Goal: Find contact information: Find contact information

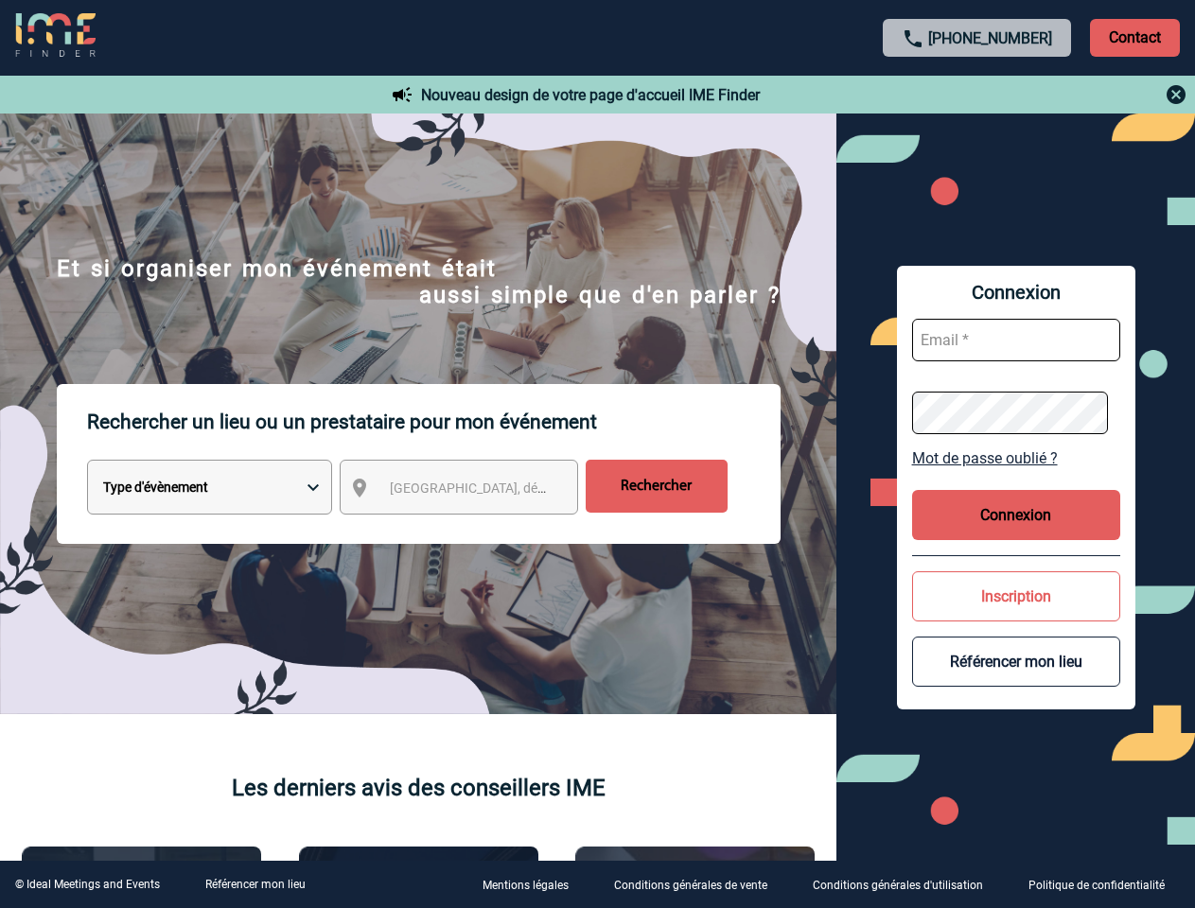
click at [597, 454] on p "Rechercher un lieu ou un prestataire pour mon événement" at bounding box center [434, 422] width 694 height 76
click at [1135, 37] on p "Contact" at bounding box center [1135, 38] width 90 height 38
click at [978, 95] on div at bounding box center [977, 94] width 421 height 23
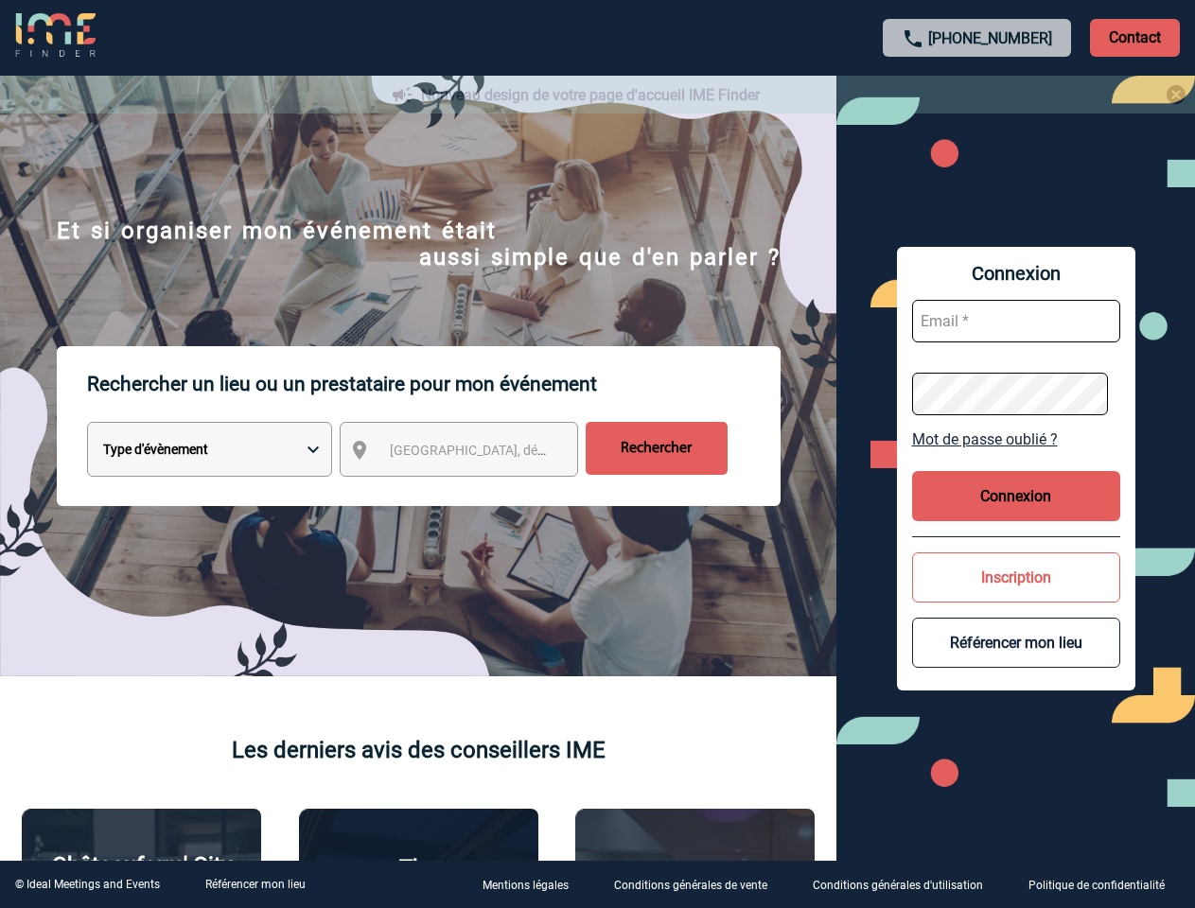
click at [476, 491] on div at bounding box center [588, 447] width 1177 height 895
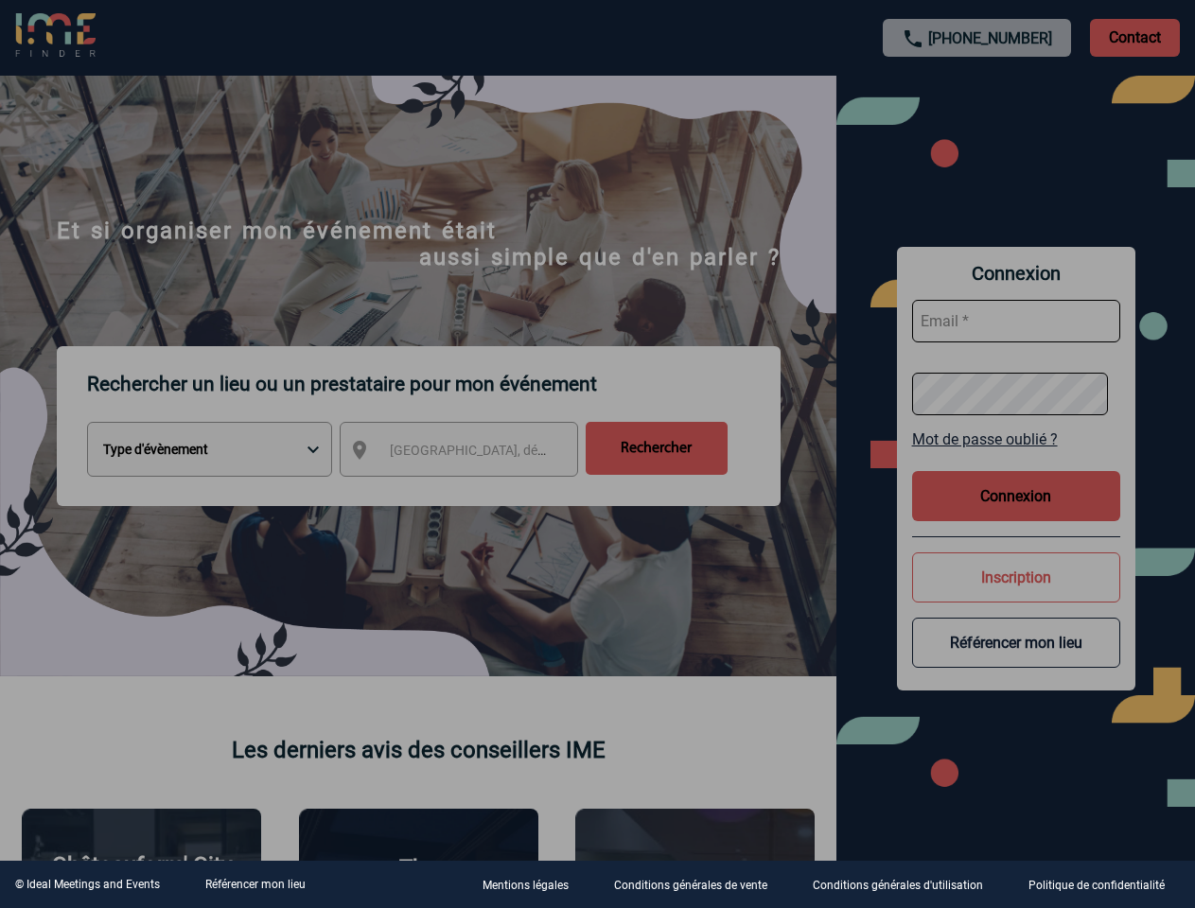
click at [1016, 458] on div at bounding box center [597, 454] width 1195 height 908
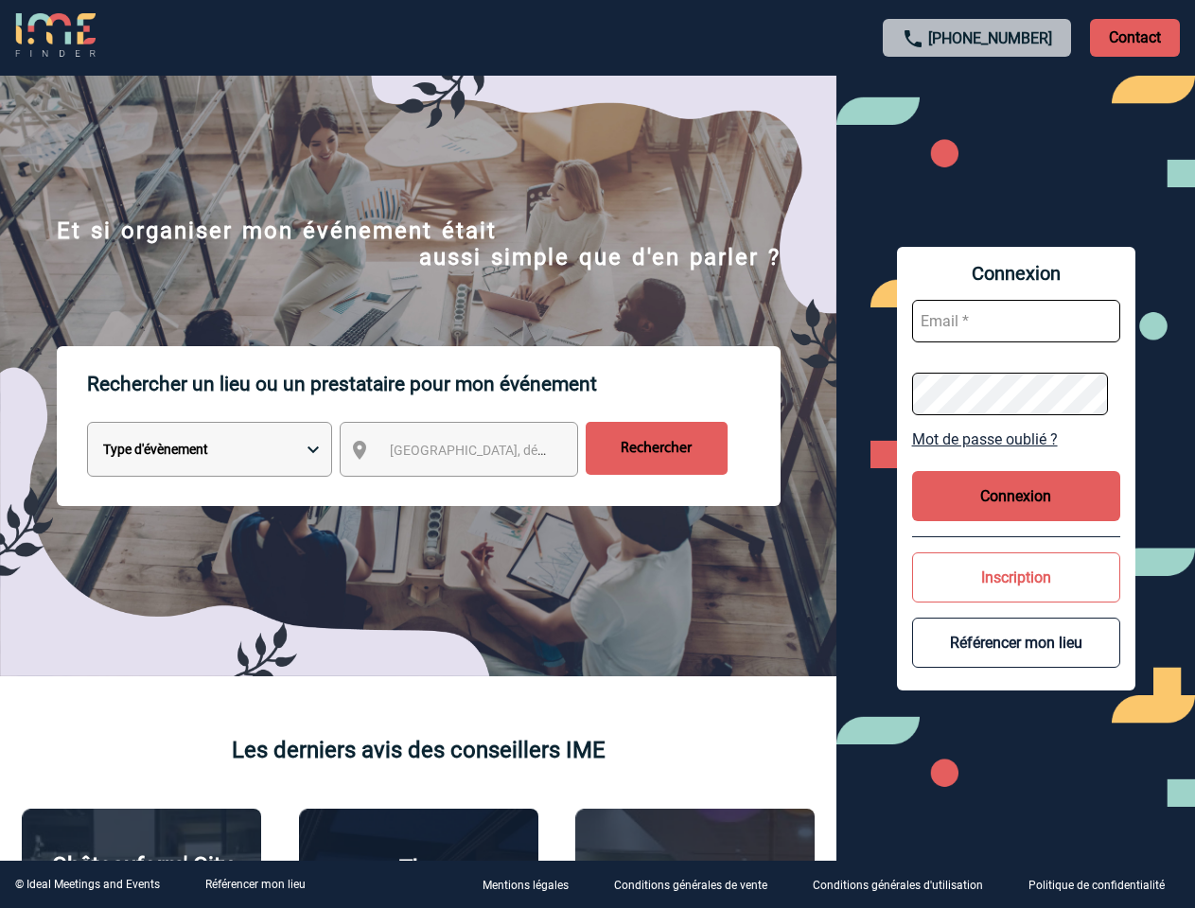
click at [1016, 515] on body "[PHONE_NUMBER] Contact Contact Nouveau design de votre page d'accueil IME Finde…" at bounding box center [597, 454] width 1195 height 908
click at [1016, 596] on button "Inscription" at bounding box center [1016, 578] width 208 height 50
click at [1016, 661] on div at bounding box center [535, 406] width 1070 height 813
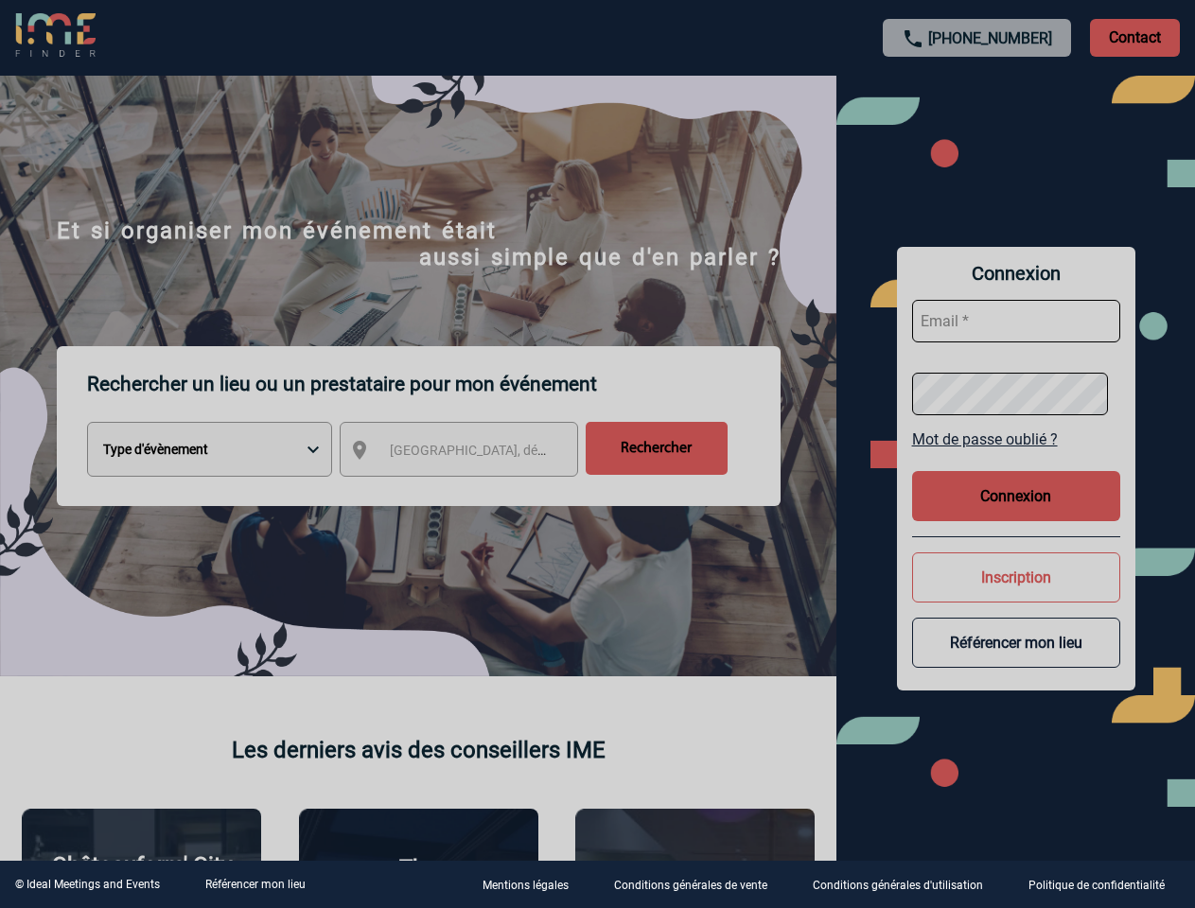
click at [255, 885] on link "Référencer mon lieu" at bounding box center [255, 884] width 100 height 13
